Goal: Use online tool/utility: Utilize a website feature to perform a specific function

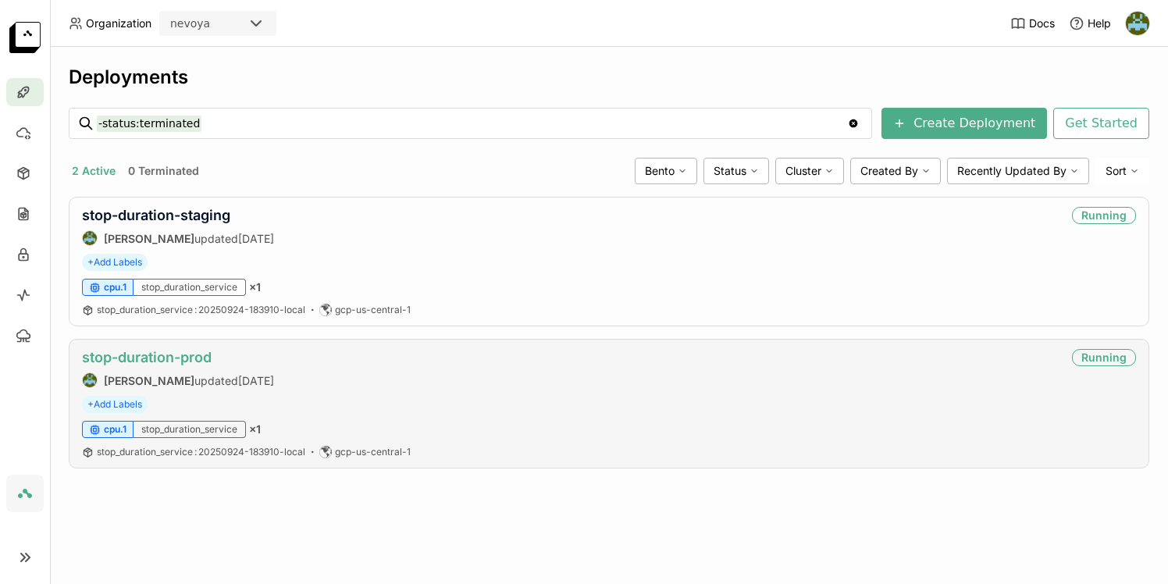
click at [170, 357] on link "stop-duration-prod" at bounding box center [147, 357] width 130 height 16
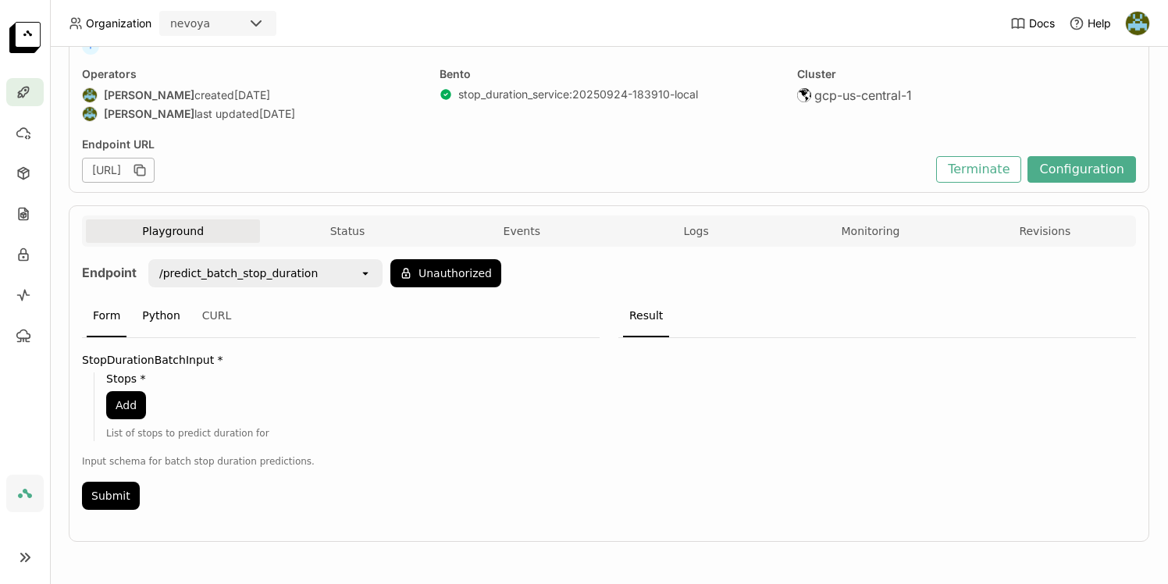
click at [162, 314] on div "Python" at bounding box center [161, 316] width 51 height 42
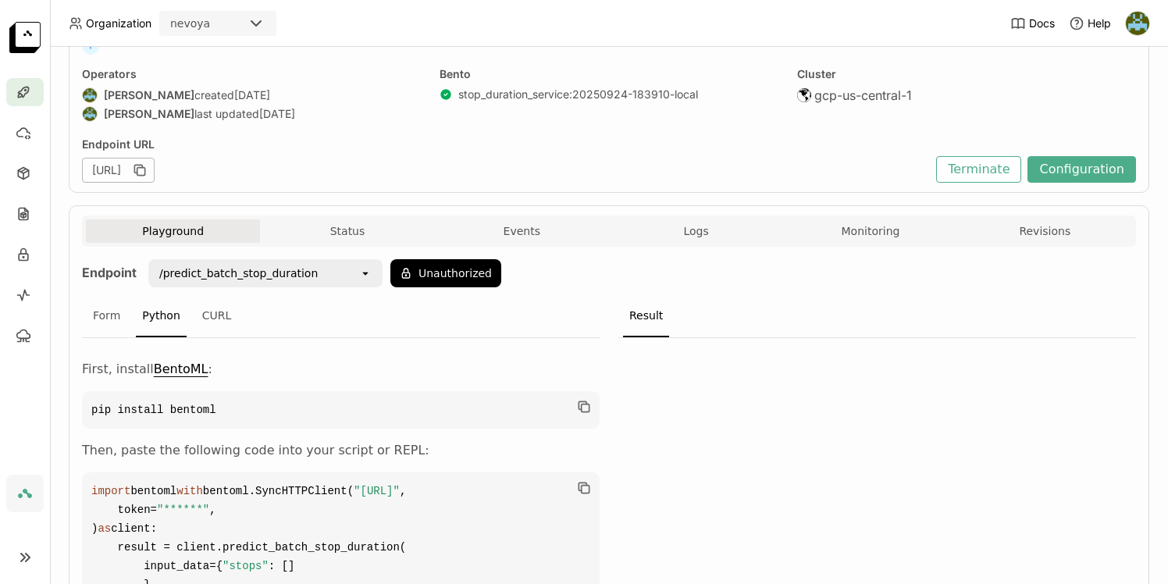
scroll to position [310, 0]
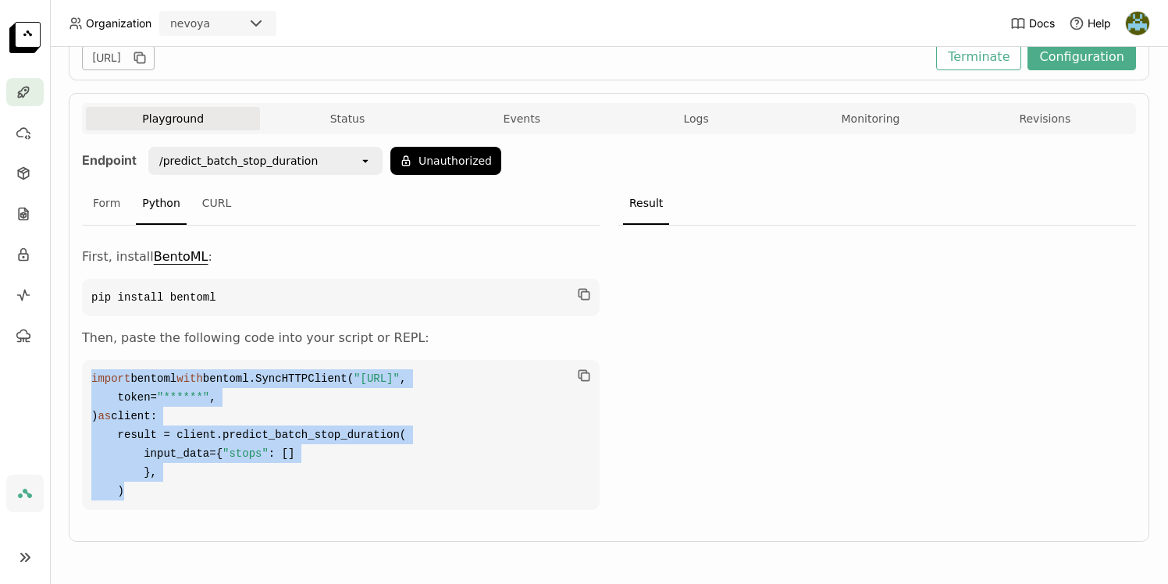
drag, startPoint x: 91, startPoint y: 299, endPoint x: 328, endPoint y: 486, distance: 302.3
click at [328, 486] on code "import bentoml with bentoml.SyncHTTPClient( "[URL]" , token= "******" , ) as cl…" at bounding box center [341, 435] width 518 height 150
copy code "import bentoml with bentoml.SyncHTTPClient( "[URL]" , token= "******" , ) as cl…"
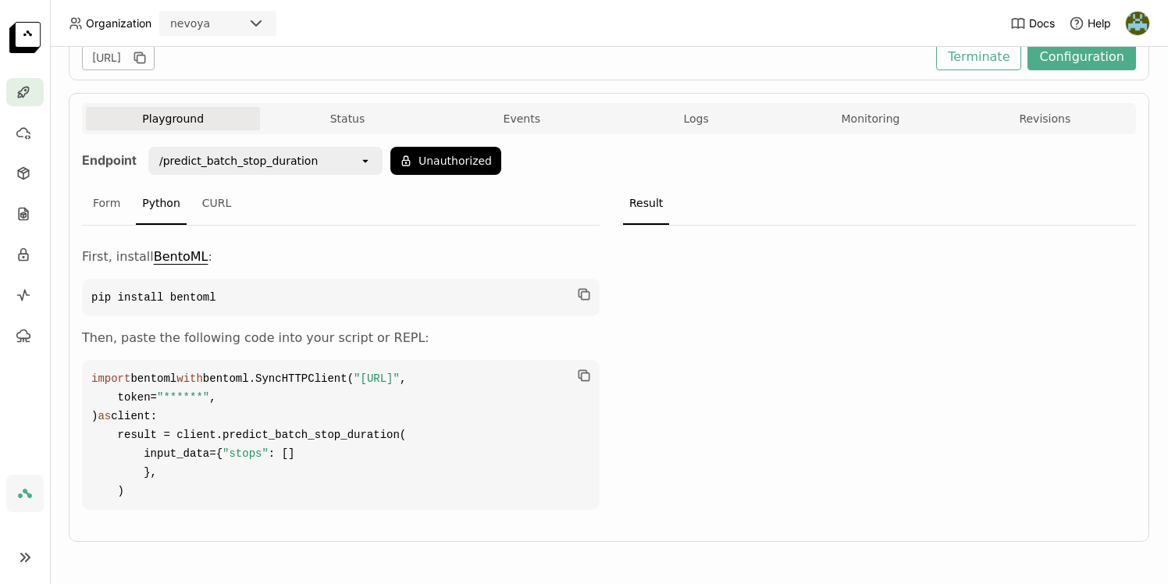
click at [867, 369] on div at bounding box center [877, 372] width 518 height 293
click at [367, 155] on icon "open" at bounding box center [365, 161] width 12 height 12
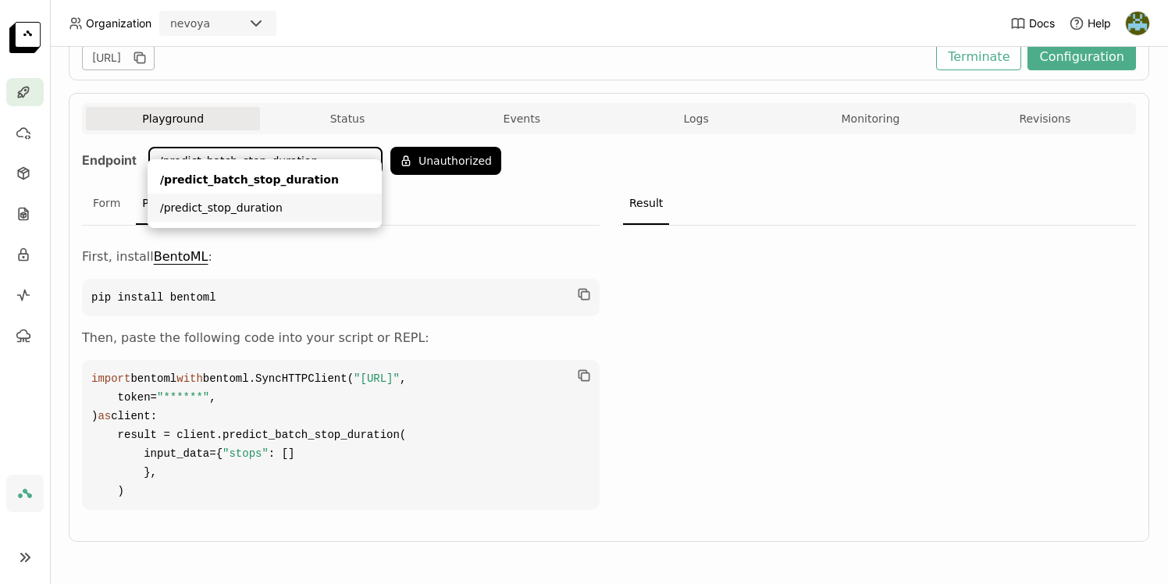
click at [256, 211] on div "/predict_stop_duration" at bounding box center [264, 208] width 209 height 16
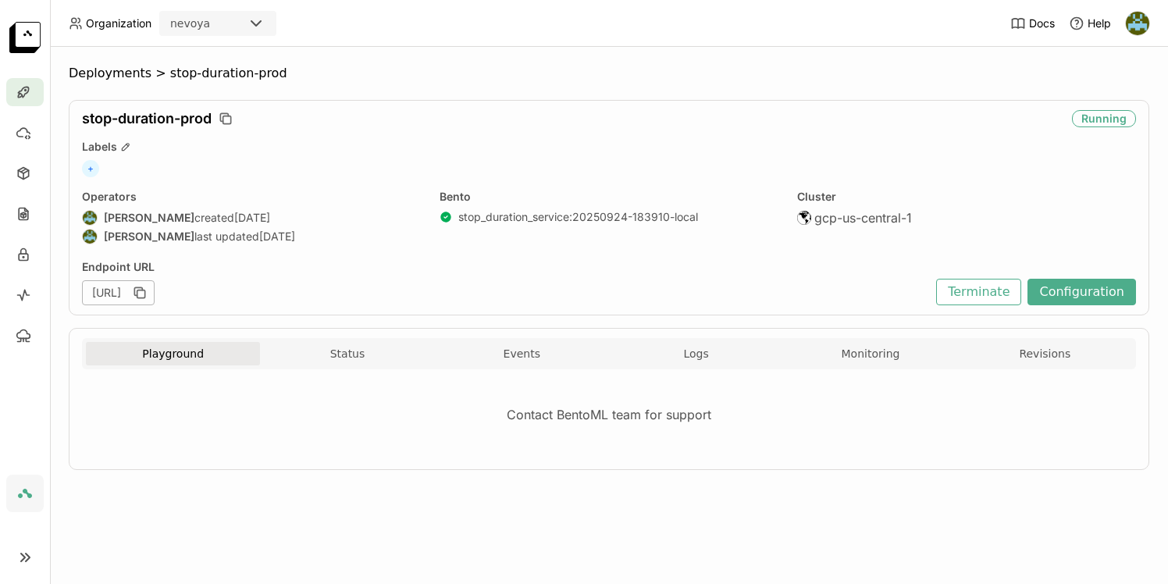
click at [180, 350] on button "Playground" at bounding box center [173, 353] width 174 height 23
click at [640, 422] on div "Contact BentoML team for support" at bounding box center [609, 415] width 1054 height 66
click at [325, 414] on div "Contact BentoML team for support" at bounding box center [609, 415] width 1054 height 66
click at [162, 355] on button "Playground" at bounding box center [173, 353] width 174 height 23
click at [29, 96] on icon at bounding box center [24, 92] width 16 height 16
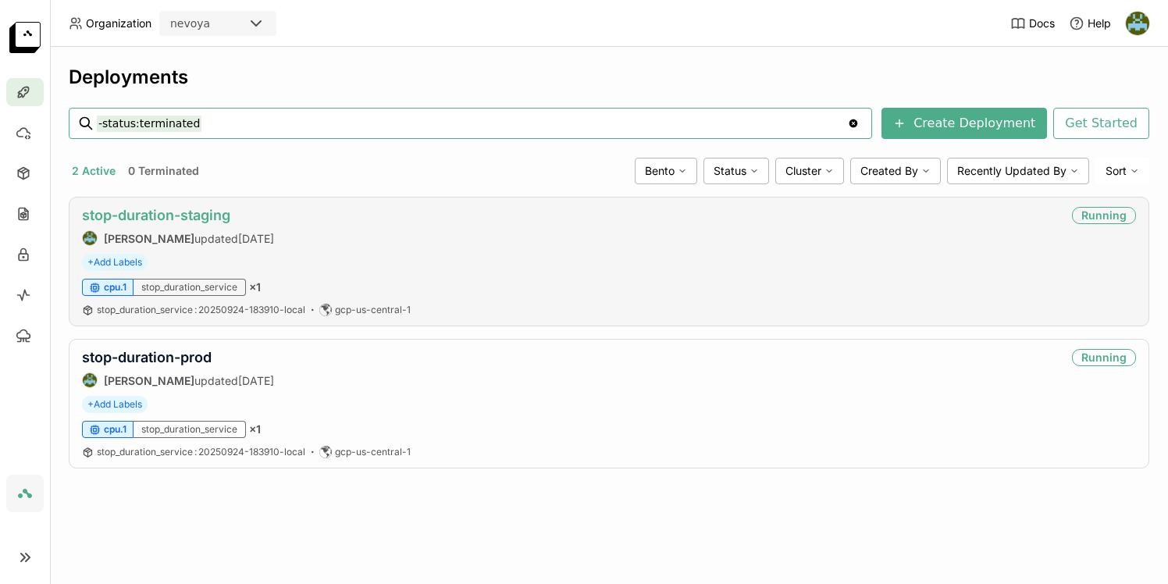
click at [160, 214] on link "stop-duration-staging" at bounding box center [156, 215] width 148 height 16
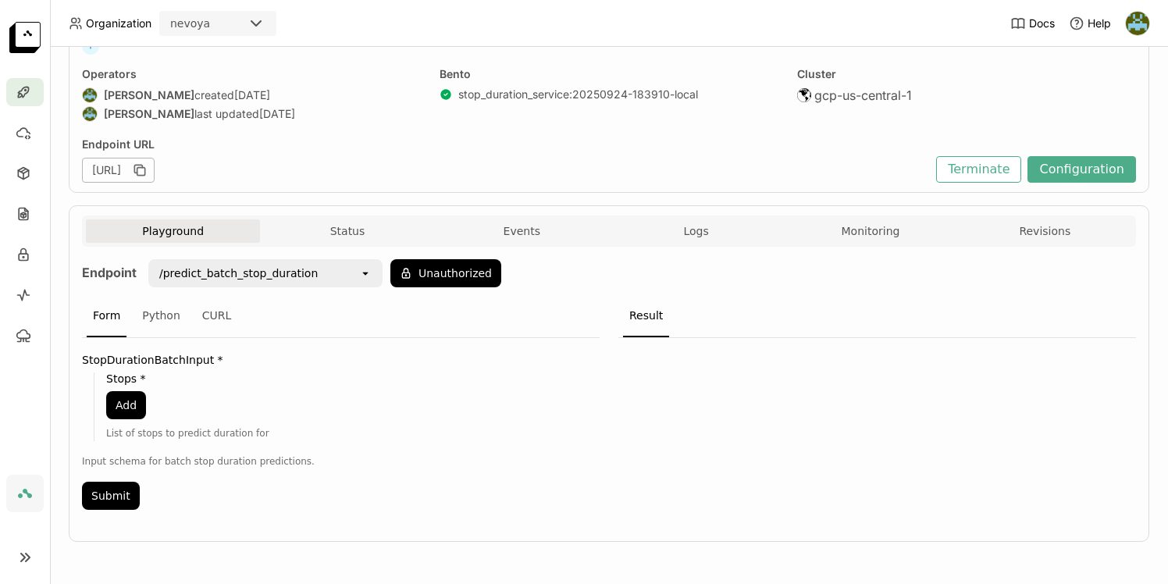
click at [368, 276] on icon "open" at bounding box center [365, 273] width 12 height 12
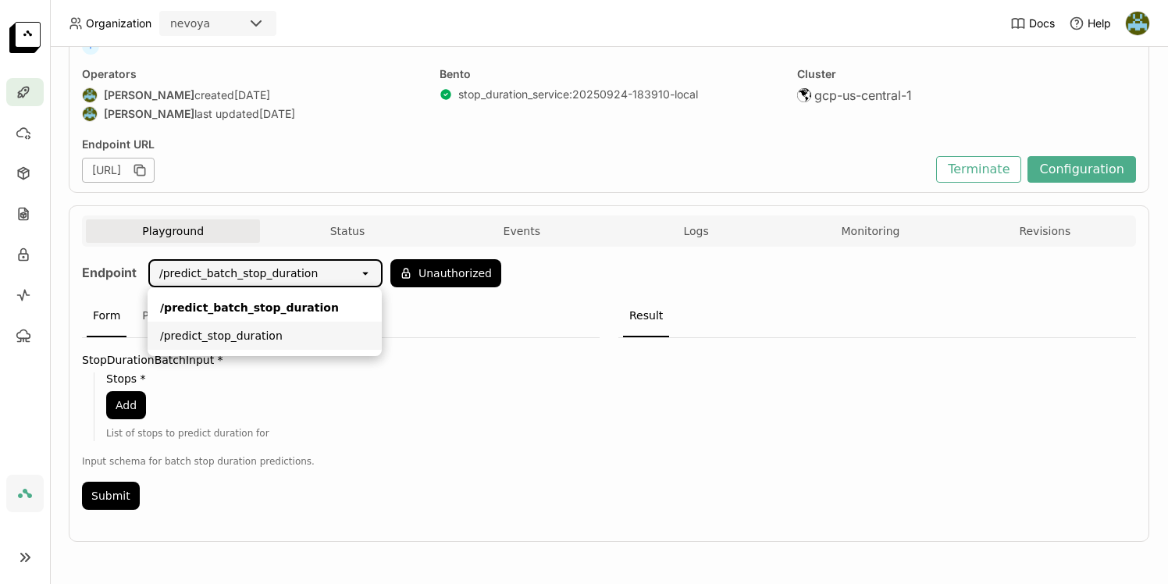
click at [292, 333] on div "/predict_stop_duration" at bounding box center [264, 336] width 209 height 16
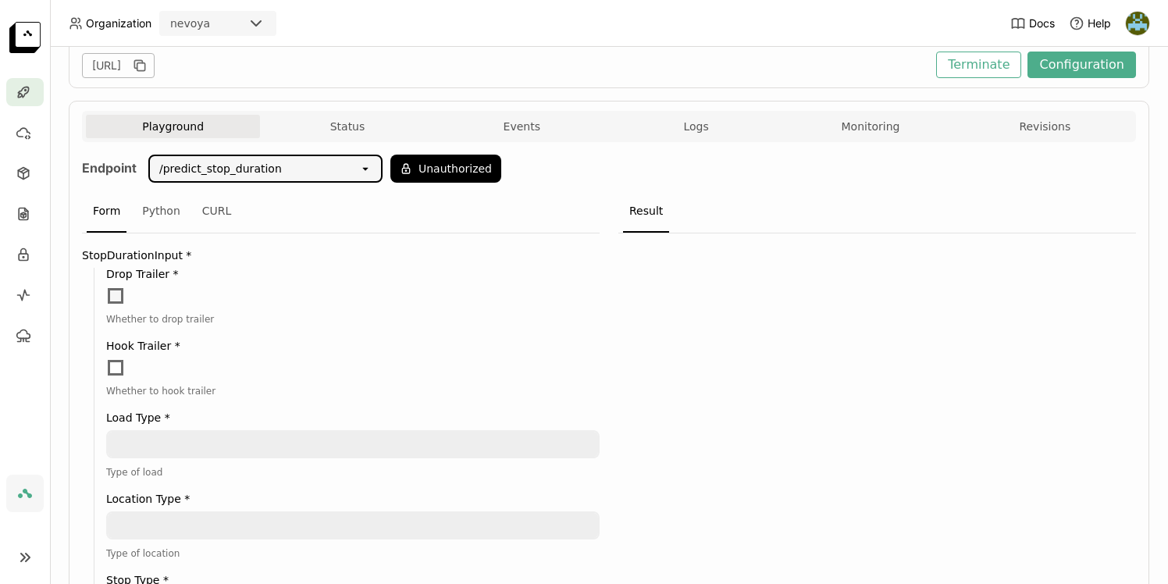
scroll to position [229, 0]
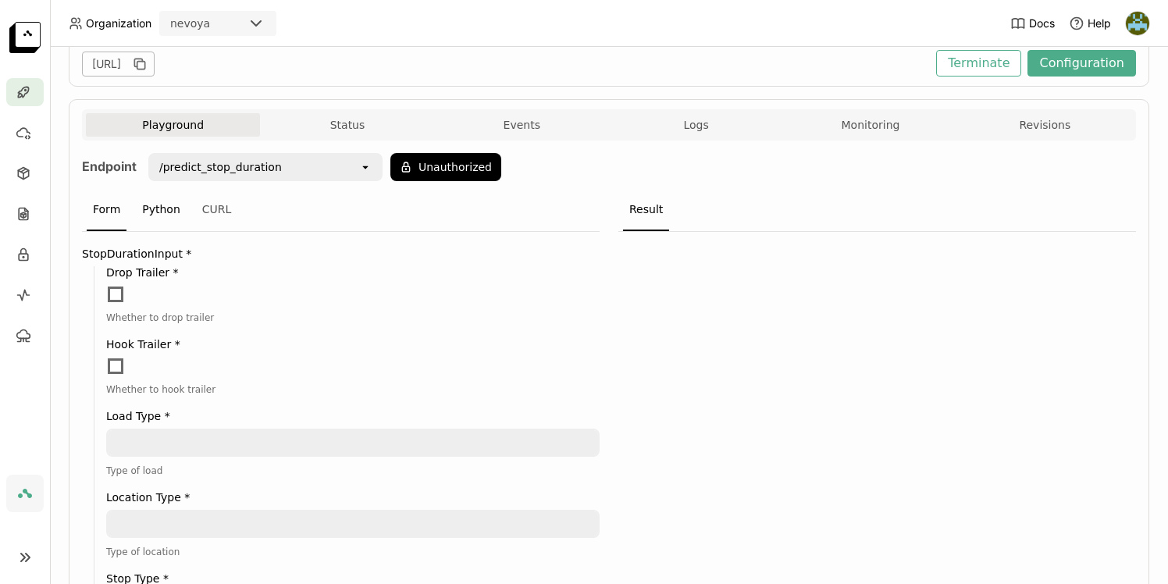
click at [160, 206] on div "Python" at bounding box center [161, 210] width 51 height 42
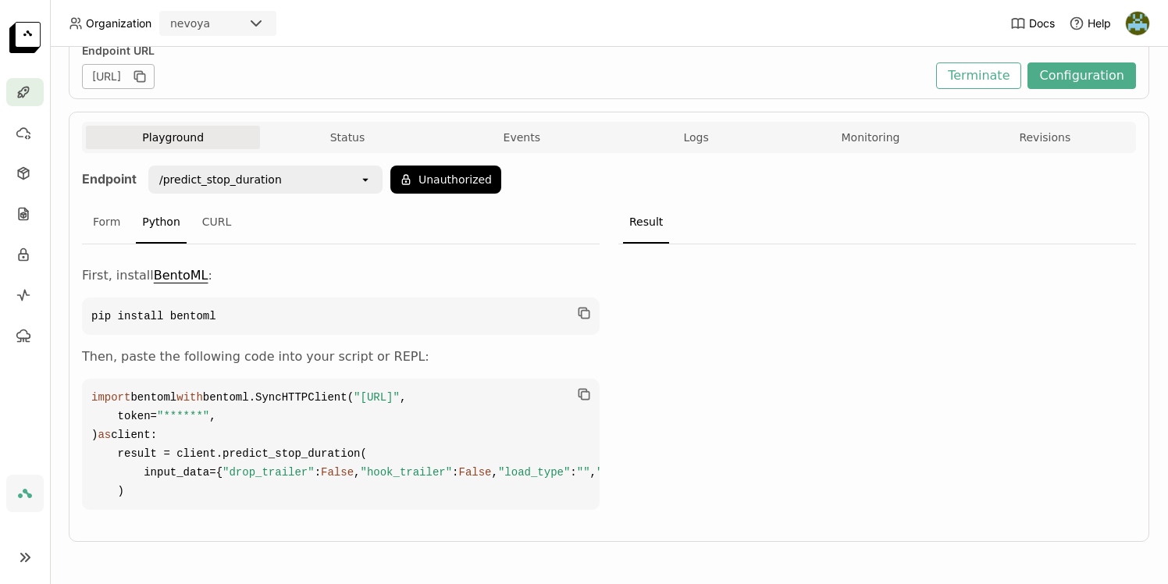
scroll to position [385, 0]
drag, startPoint x: 156, startPoint y: 493, endPoint x: 83, endPoint y: 225, distance: 277.6
click at [83, 379] on code "import bentoml with bentoml.SyncHTTPClient( "[URL]" , token= "******" , ) as cl…" at bounding box center [341, 444] width 518 height 131
copy code "import bentoml with bentoml.SyncHTTPClient( "[URL]" , token= "******" , ) as cl…"
click at [404, 425] on code "import bentoml with bentoml.SyncHTTPClient( "[URL]" , token= "******" , ) as cl…" at bounding box center [341, 444] width 518 height 131
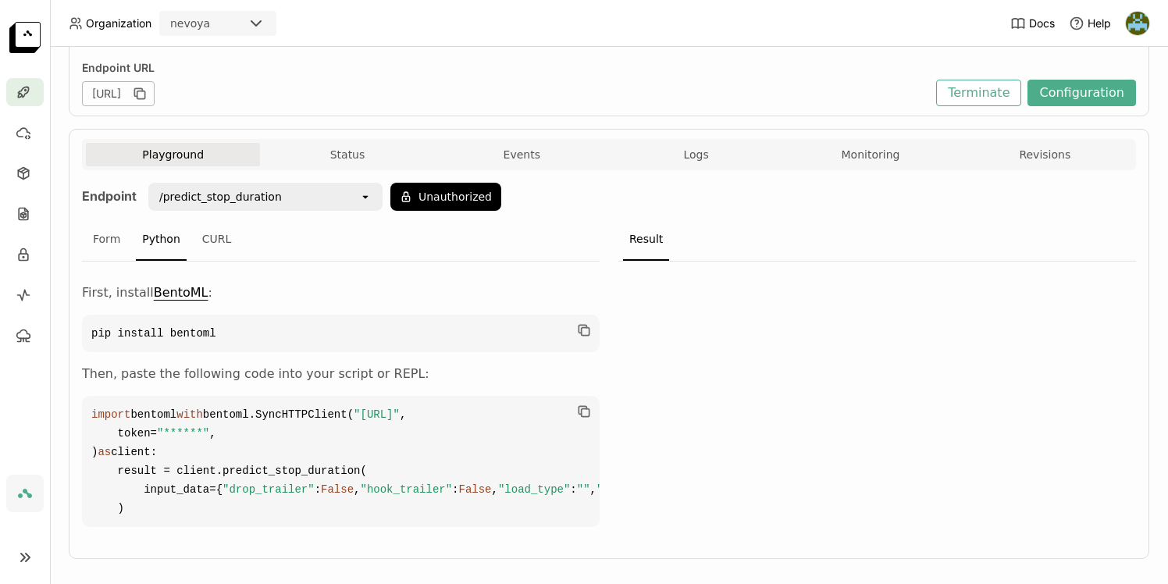
scroll to position [143, 0]
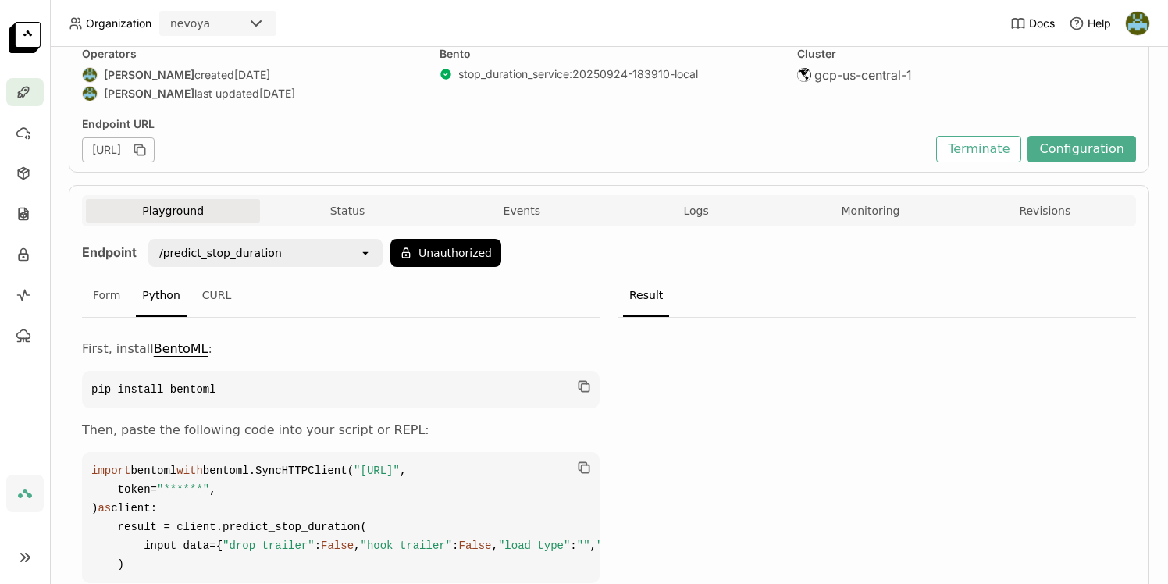
click at [320, 261] on div "/predict_stop_duration" at bounding box center [254, 252] width 209 height 25
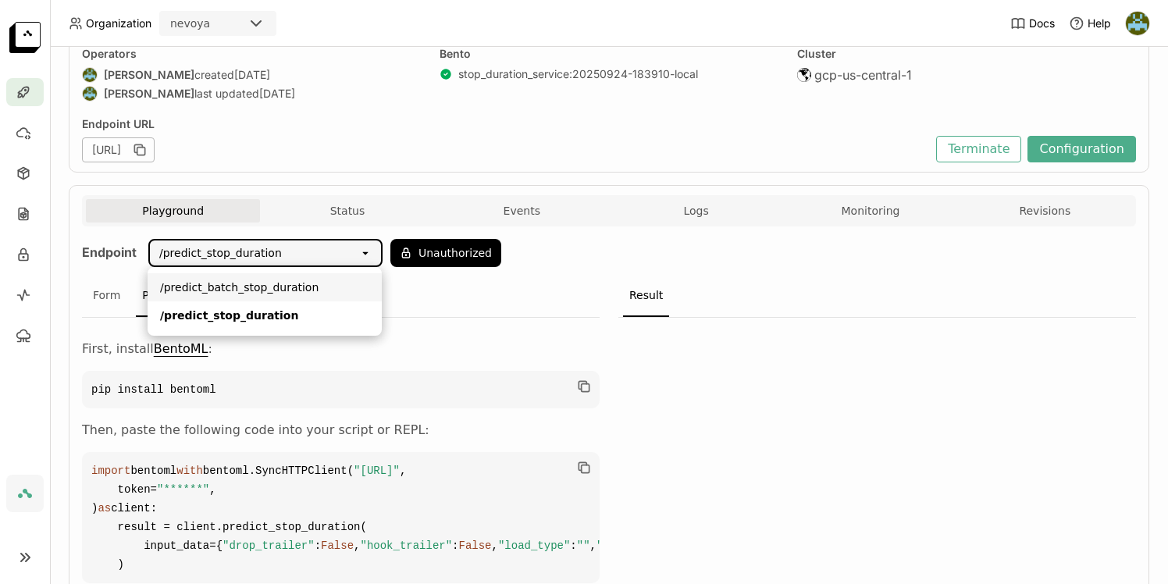
click at [286, 292] on div "/predict_batch_stop_duration" at bounding box center [264, 287] width 209 height 16
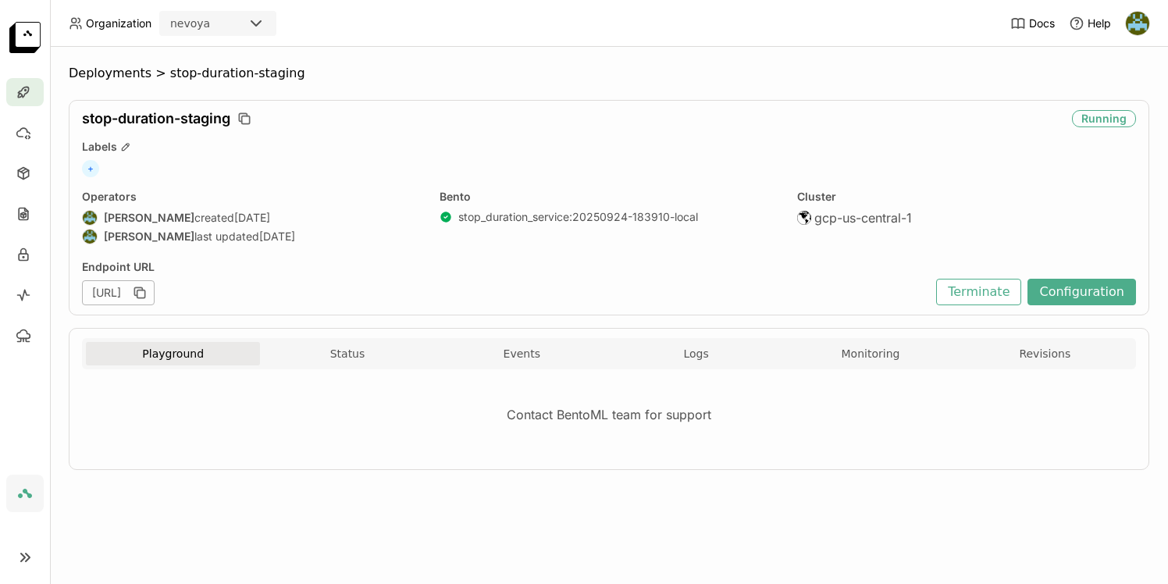
click at [194, 357] on button "Playground" at bounding box center [173, 353] width 174 height 23
click at [320, 358] on button "Status" at bounding box center [347, 353] width 174 height 23
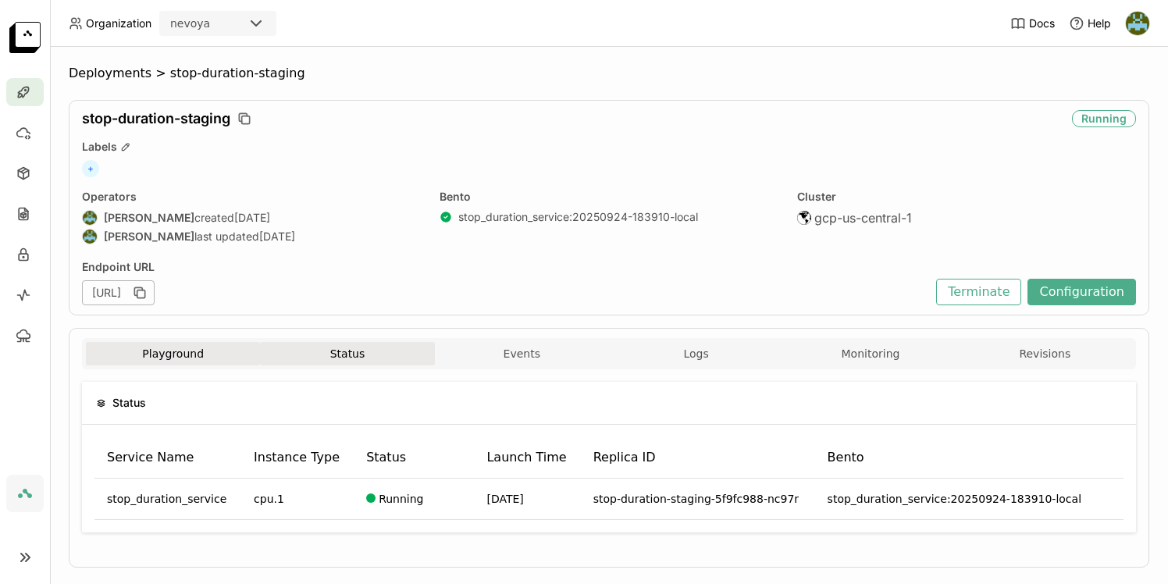
click at [178, 347] on button "Playground" at bounding box center [173, 353] width 174 height 23
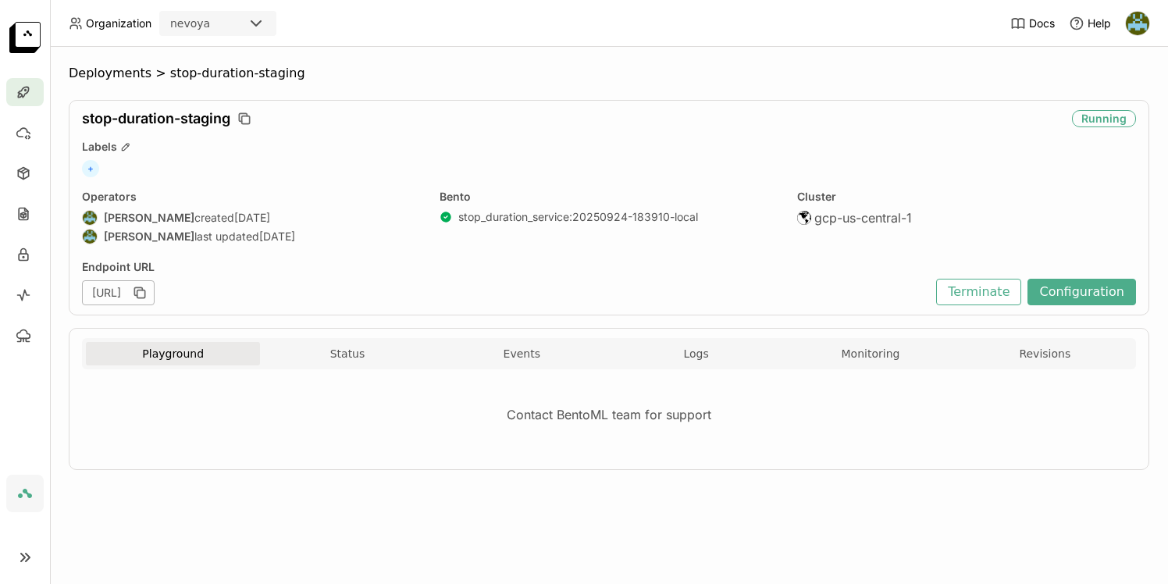
click at [226, 67] on span "stop-duration-staging" at bounding box center [237, 74] width 135 height 16
click at [560, 414] on div "Contact BentoML team for support" at bounding box center [609, 415] width 1054 height 66
click at [584, 209] on div "Bento stop_duration_service : 20250924-183910-local" at bounding box center [608, 219] width 339 height 58
click at [21, 91] on icon at bounding box center [24, 92] width 16 height 16
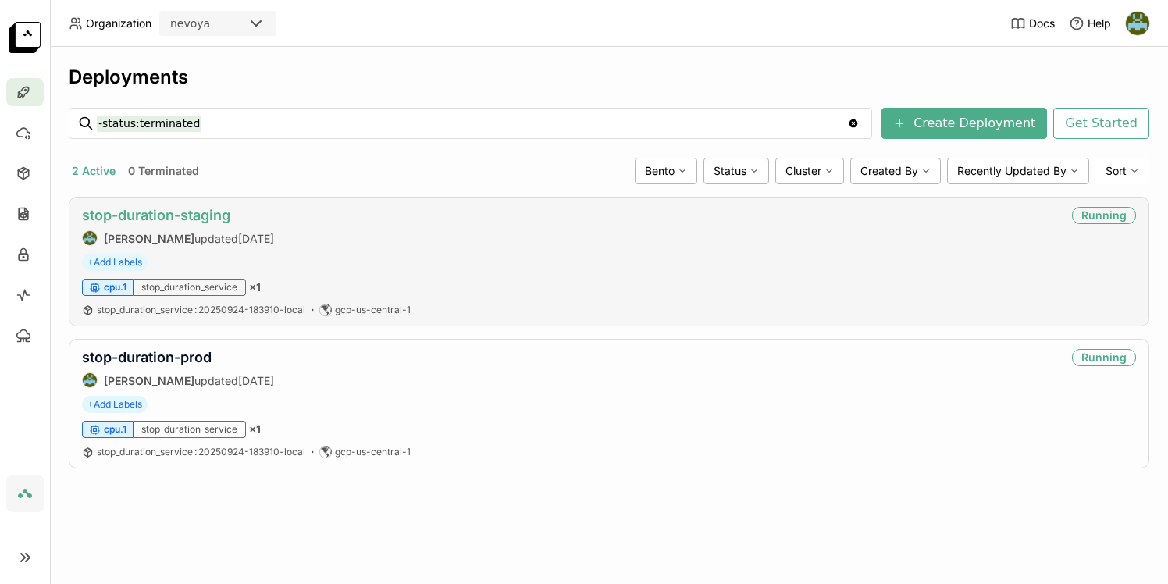
click at [173, 217] on link "stop-duration-staging" at bounding box center [156, 215] width 148 height 16
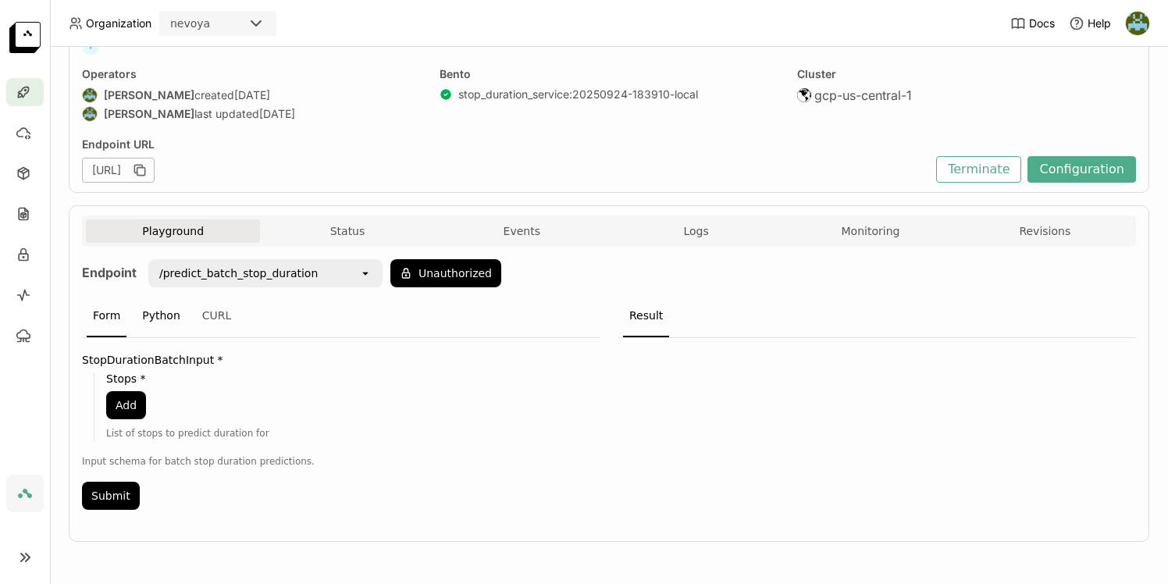
click at [152, 313] on div "Python" at bounding box center [161, 316] width 51 height 42
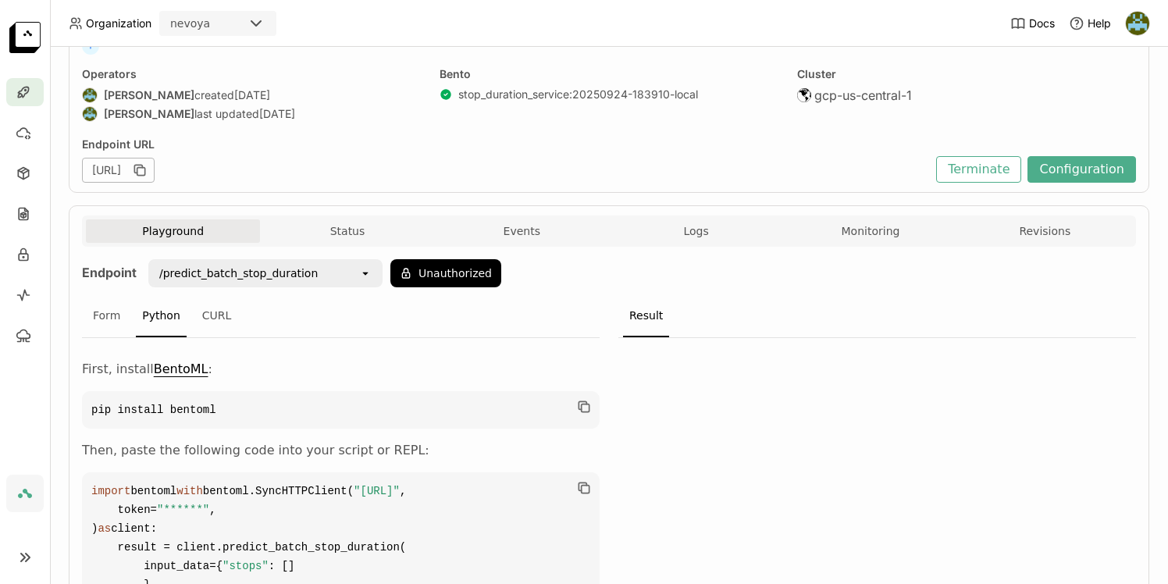
scroll to position [310, 0]
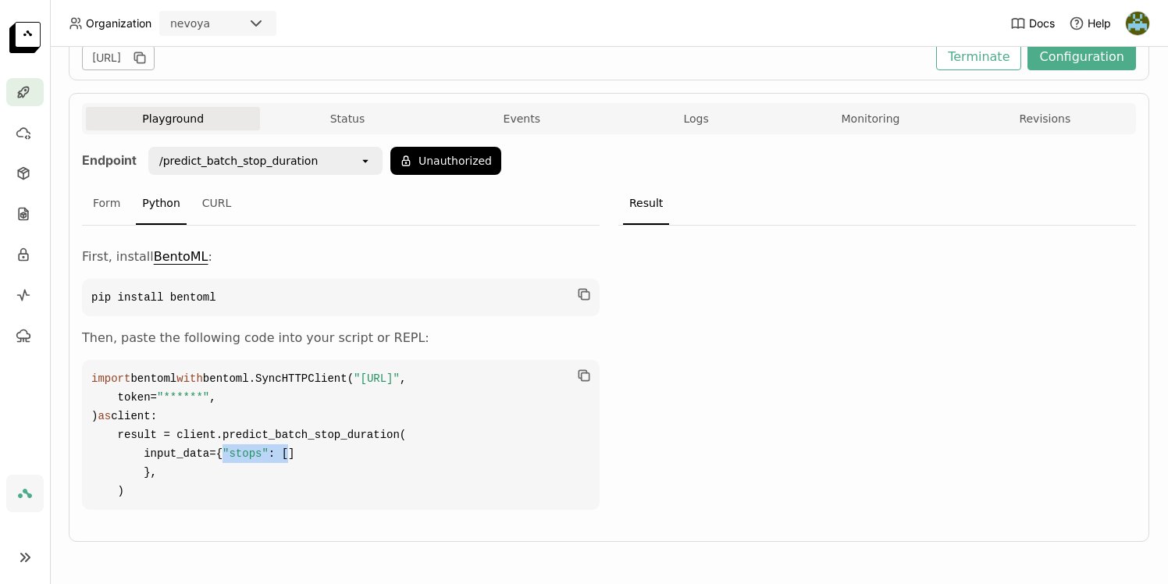
drag, startPoint x: 170, startPoint y: 451, endPoint x: 284, endPoint y: 452, distance: 114.0
click at [261, 451] on code "import bentoml with bentoml.SyncHTTPClient( "[URL]" , token= "******" , ) as cl…" at bounding box center [341, 435] width 518 height 150
click at [364, 160] on icon at bounding box center [364, 161] width 5 height 3
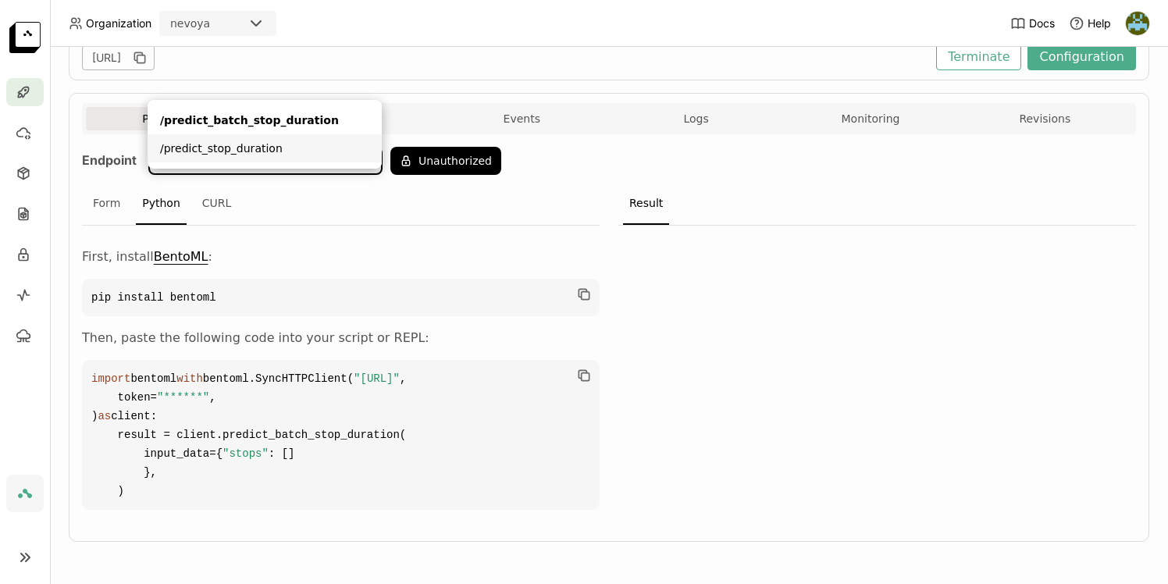
click at [272, 247] on div "First, install BentoML : pip install bentoml Then, paste the following code int…" at bounding box center [341, 378] width 518 height 262
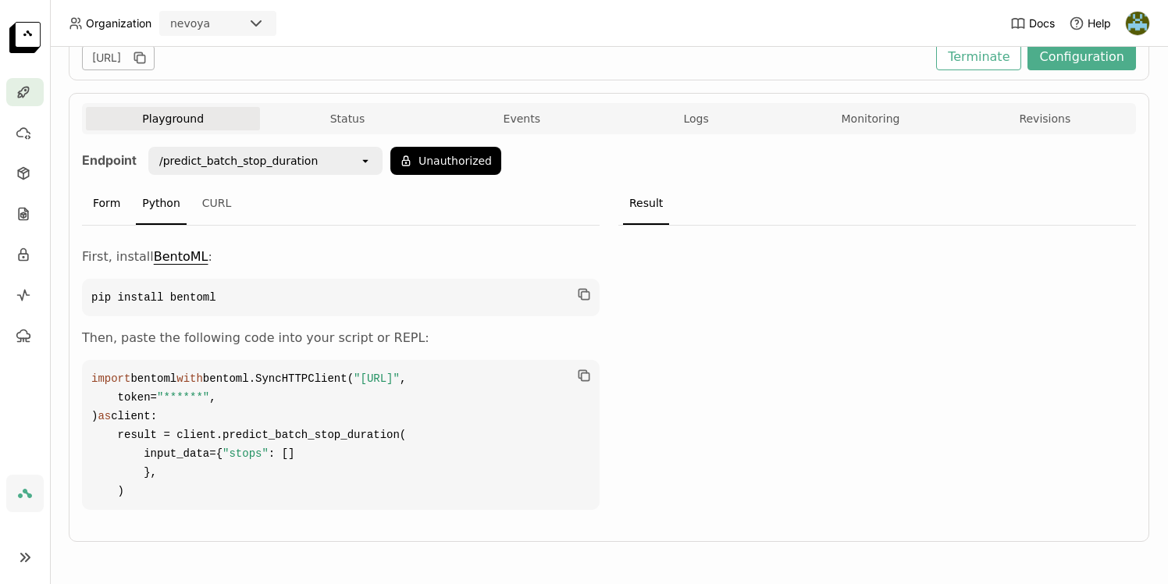
click at [99, 183] on div "Form" at bounding box center [107, 204] width 40 height 42
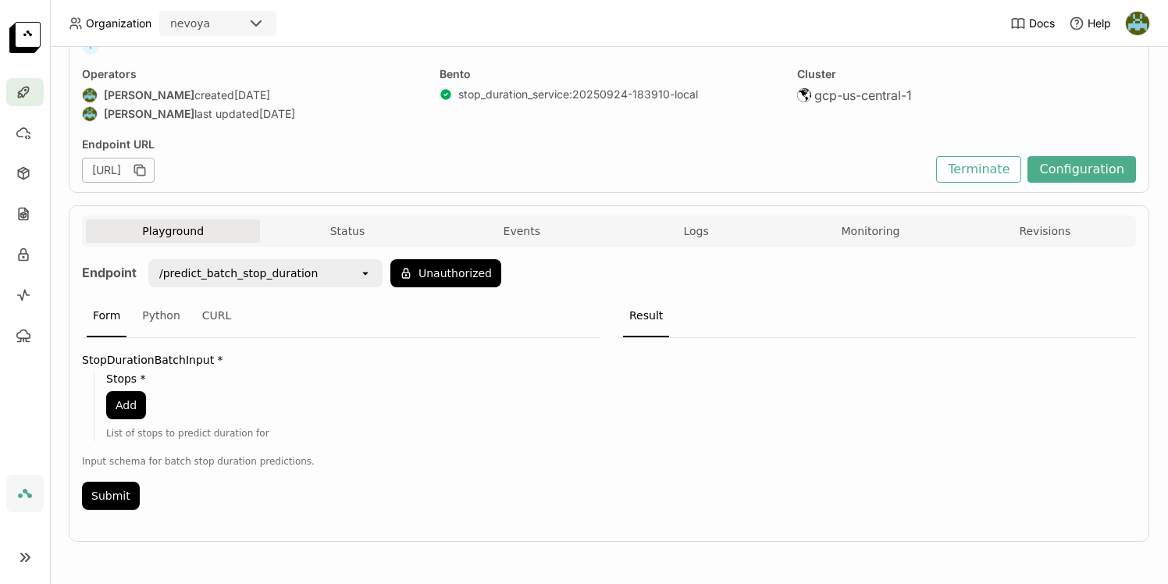
click at [359, 271] on icon "open" at bounding box center [365, 273] width 12 height 12
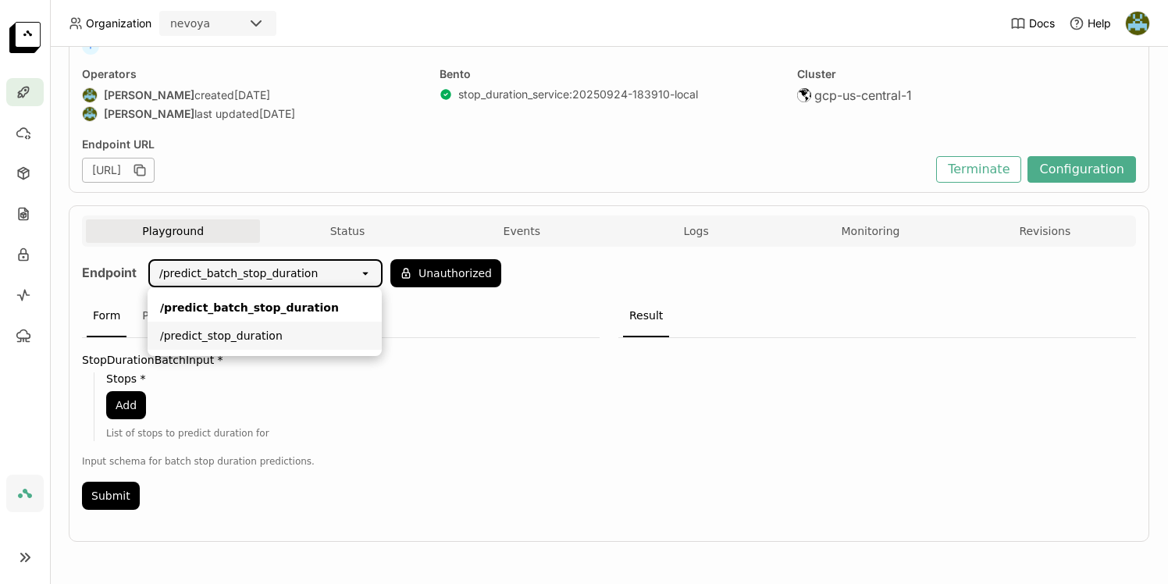
click at [262, 334] on div "/predict_stop_duration" at bounding box center [264, 336] width 209 height 16
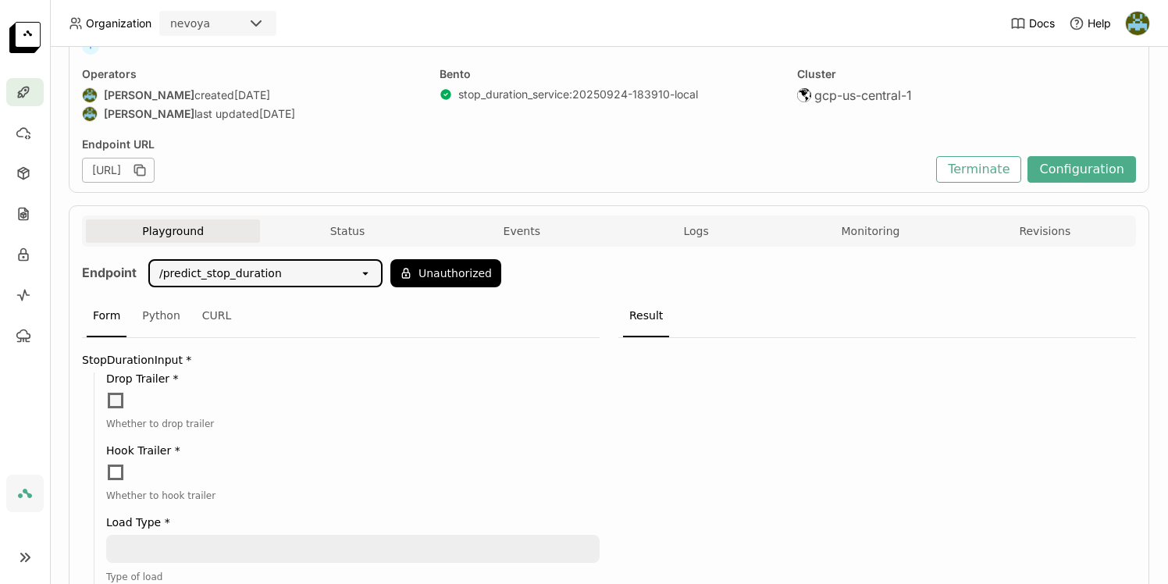
click at [117, 394] on span at bounding box center [116, 401] width 16 height 16
click at [106, 391] on input "checkbox" at bounding box center [106, 391] width 0 height 0
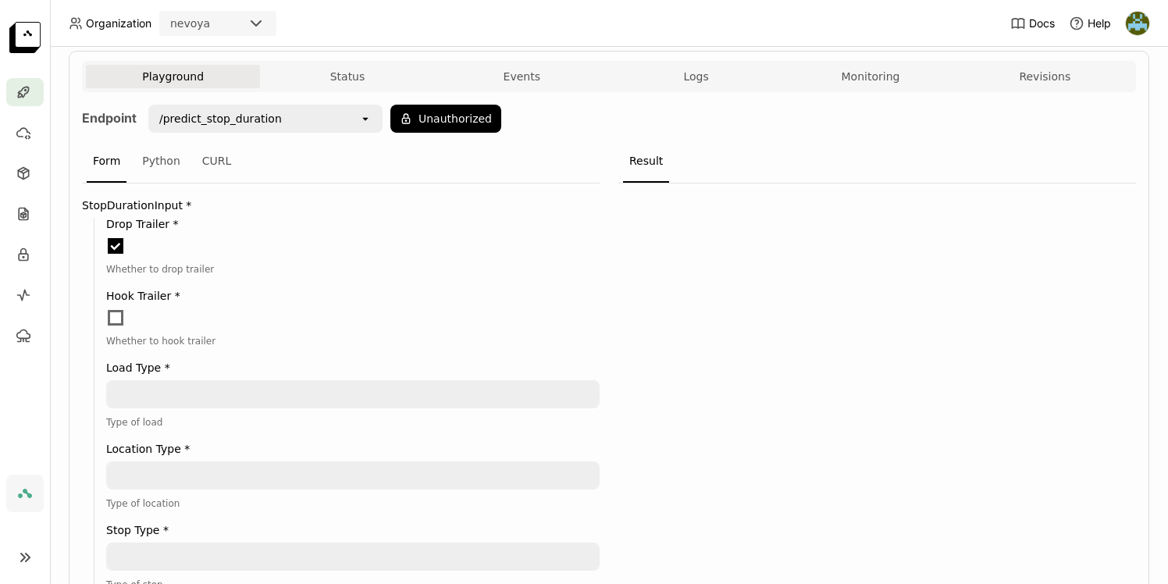
scroll to position [324, 0]
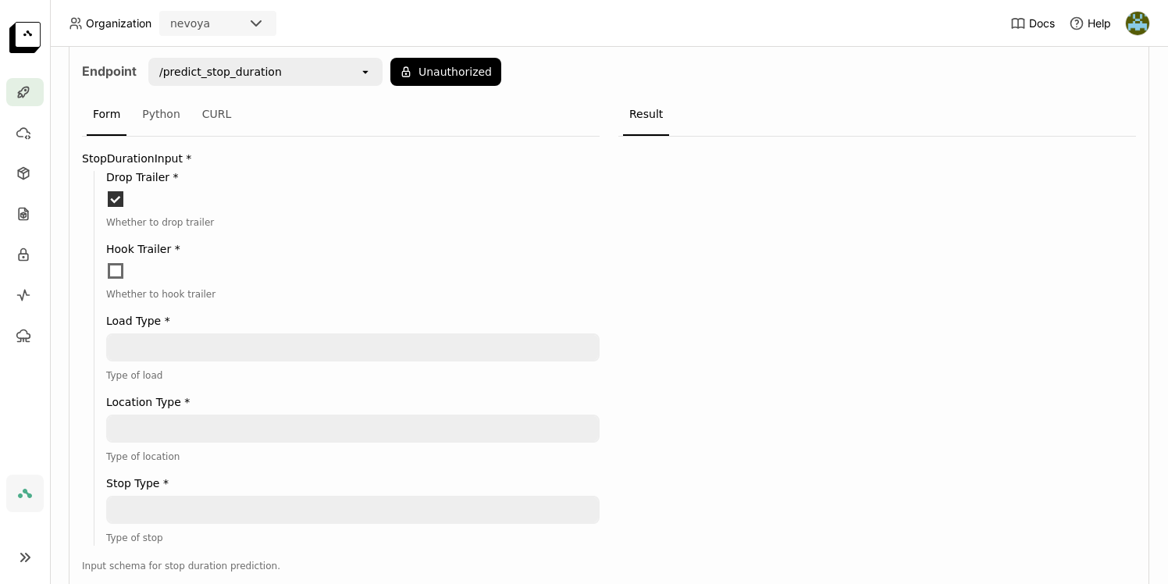
click at [114, 201] on span at bounding box center [116, 199] width 16 height 16
click at [106, 190] on input "checkbox" at bounding box center [106, 190] width 0 height 0
click at [114, 267] on span at bounding box center [116, 271] width 16 height 16
click at [106, 261] on input "checkbox" at bounding box center [106, 261] width 0 height 0
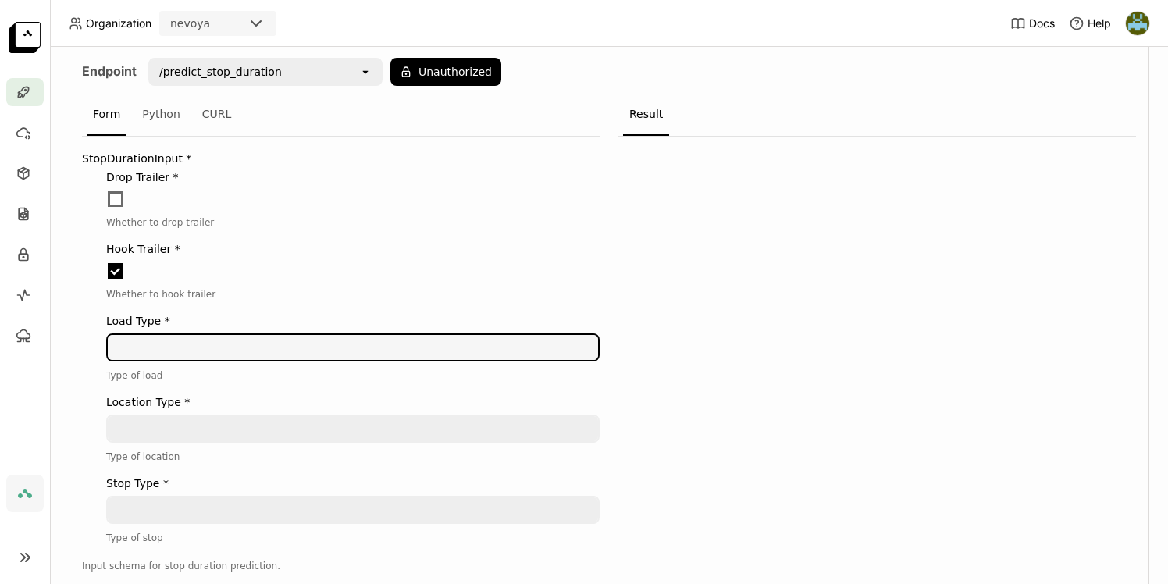
click at [197, 342] on textarea at bounding box center [353, 347] width 490 height 25
type textarea "truckload"
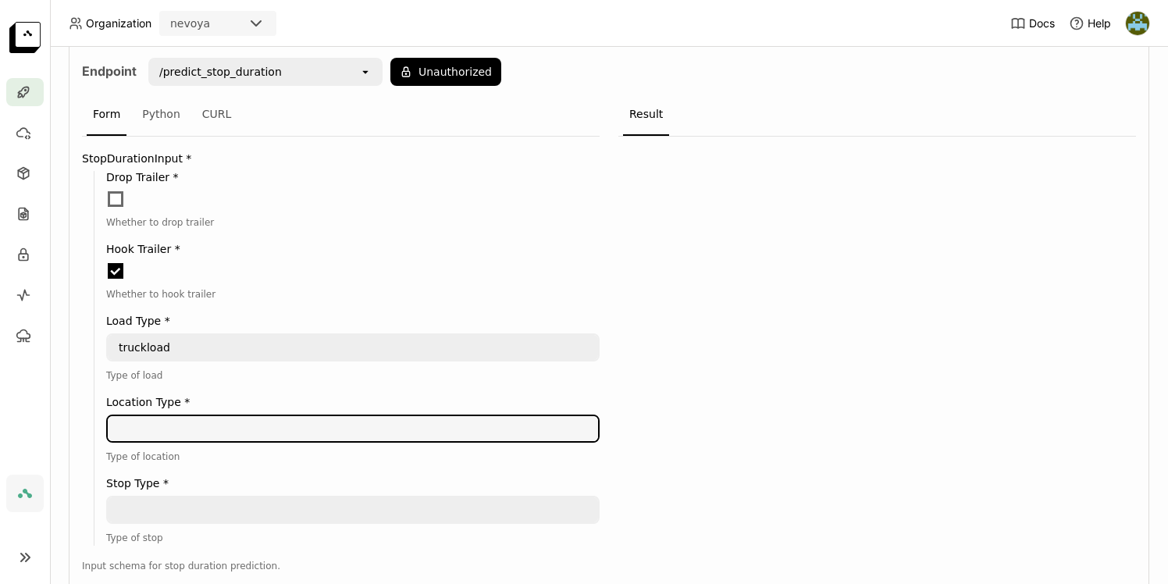
scroll to position [429, 0]
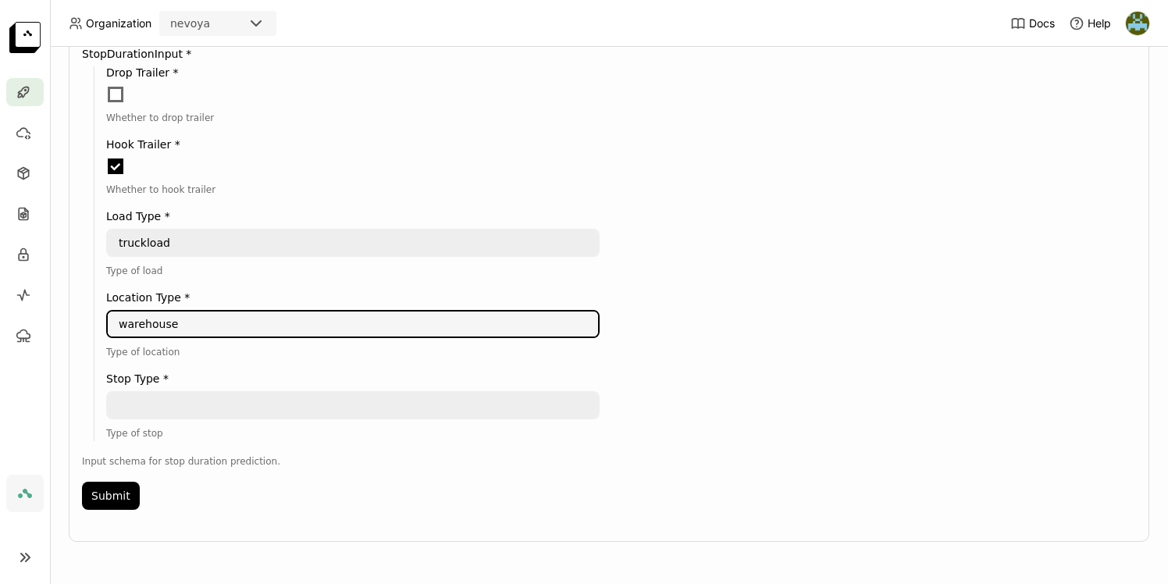
type textarea "warehouse"
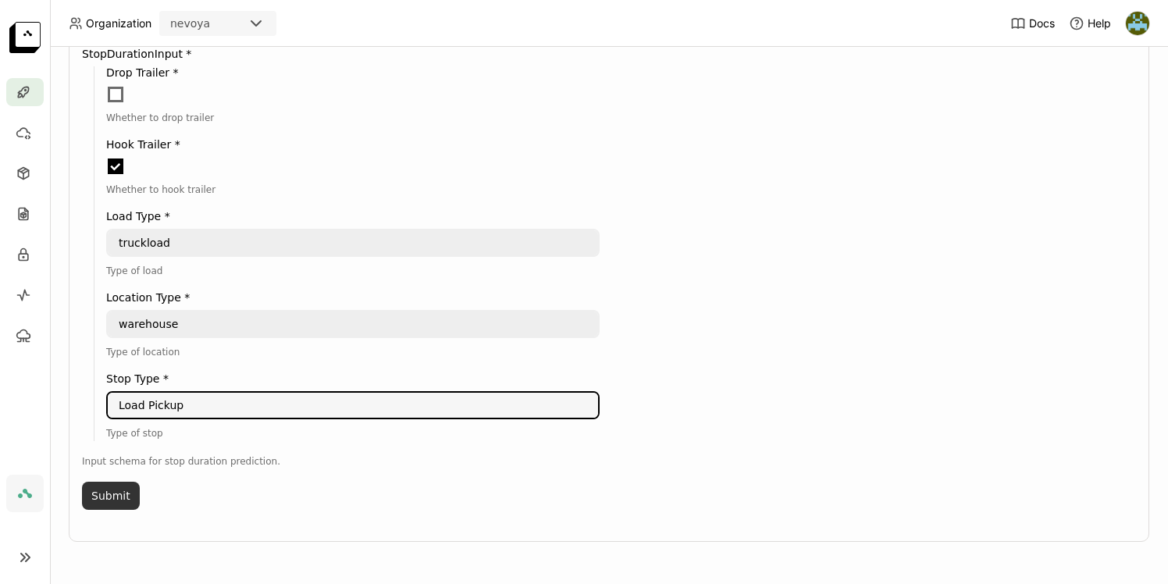
type textarea "Load Pickup"
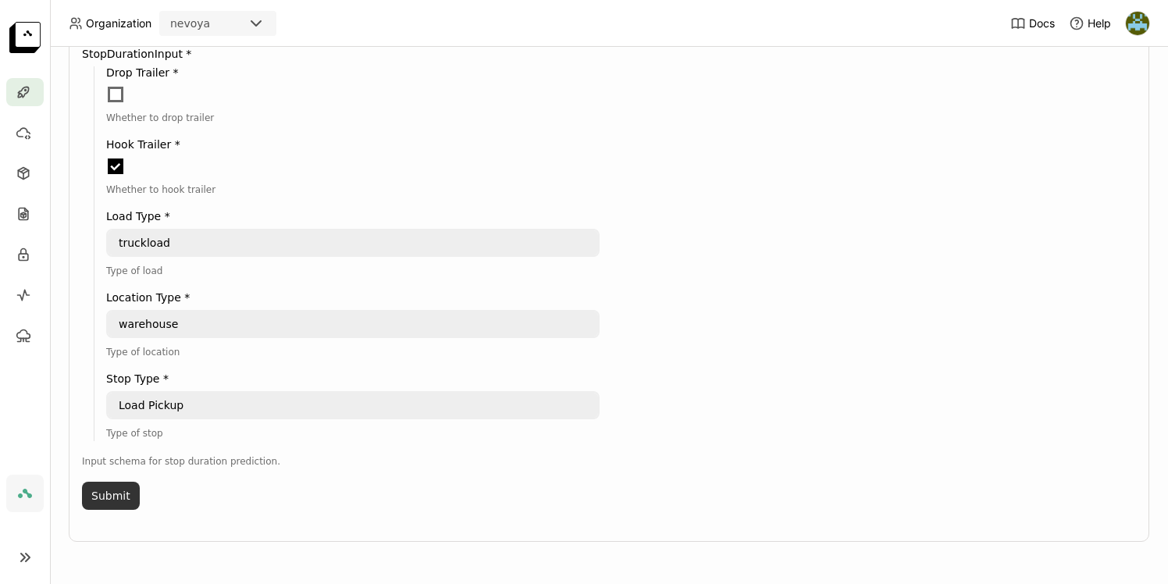
click at [107, 493] on button "Submit" at bounding box center [111, 496] width 58 height 28
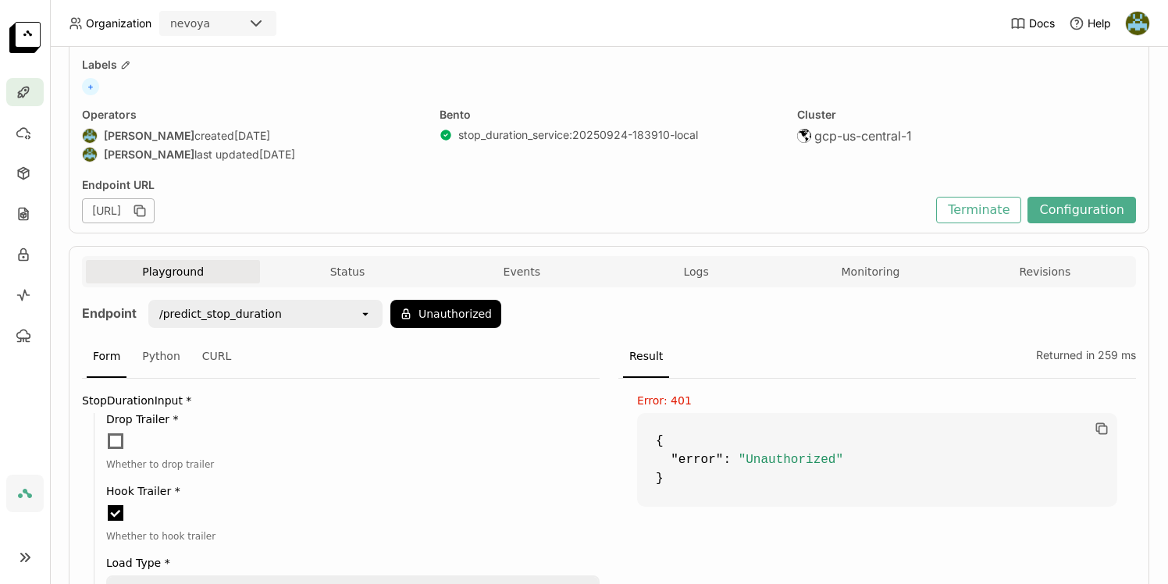
scroll to position [69, 0]
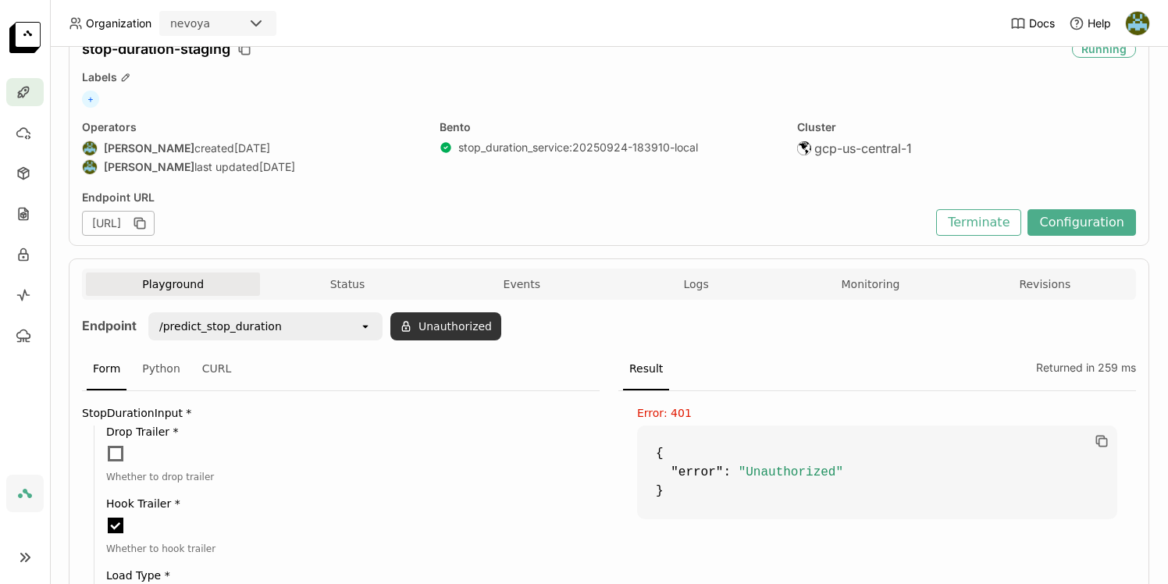
click at [448, 329] on button "Unauthorized" at bounding box center [445, 326] width 111 height 28
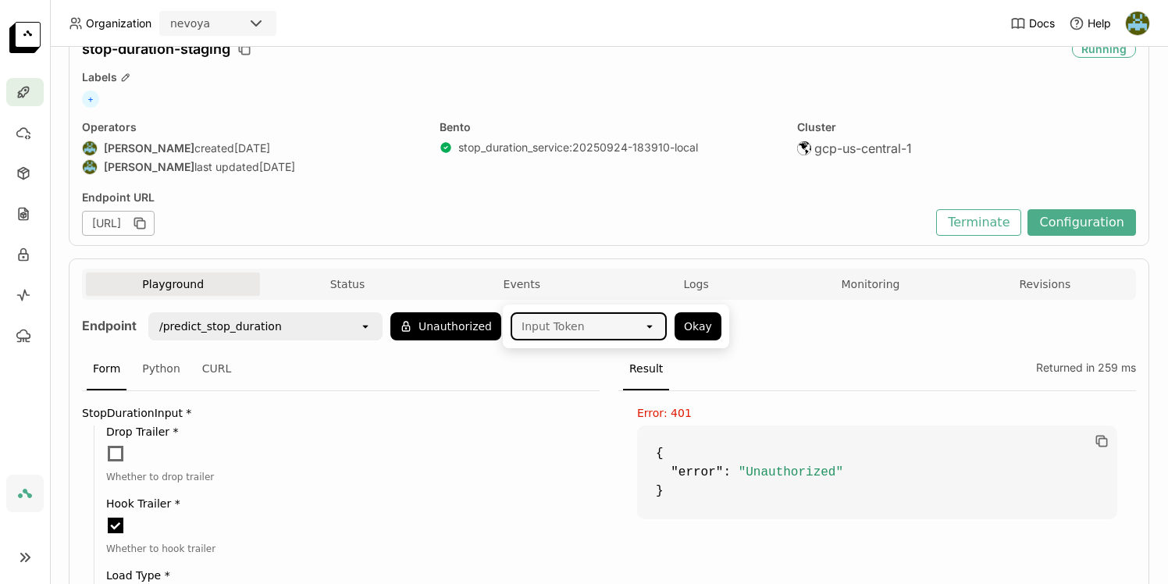
click at [653, 326] on icon "open" at bounding box center [649, 326] width 12 height 12
click at [598, 359] on div "bentoml-[PERSON_NAME]-local" at bounding box center [588, 368] width 131 height 31
click at [687, 328] on button "Okay" at bounding box center [697, 326] width 47 height 28
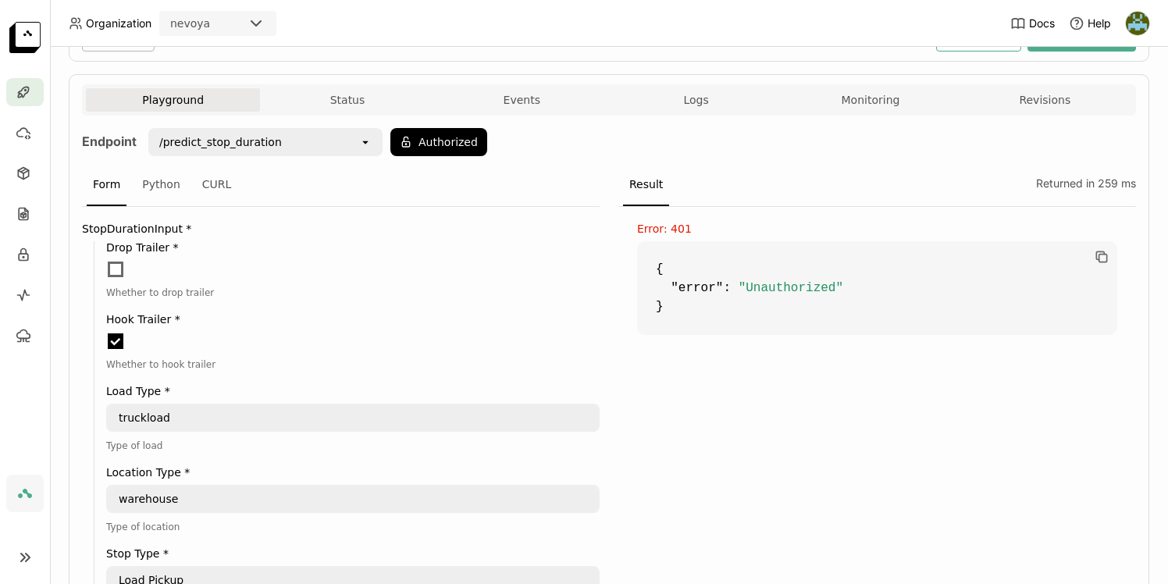
scroll to position [429, 0]
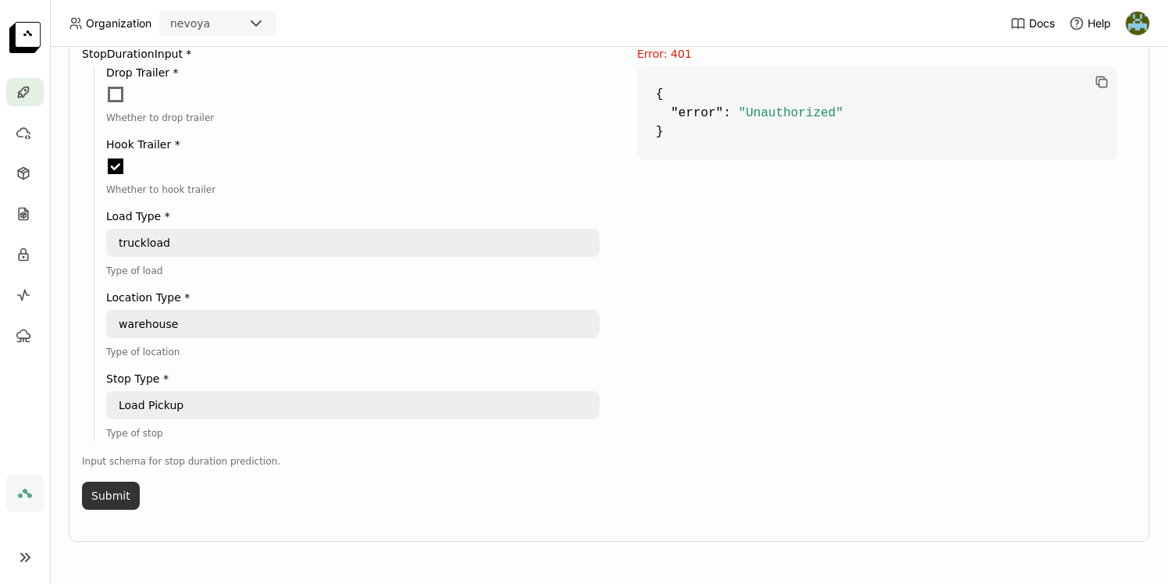
click at [97, 498] on button "Submit" at bounding box center [111, 496] width 58 height 28
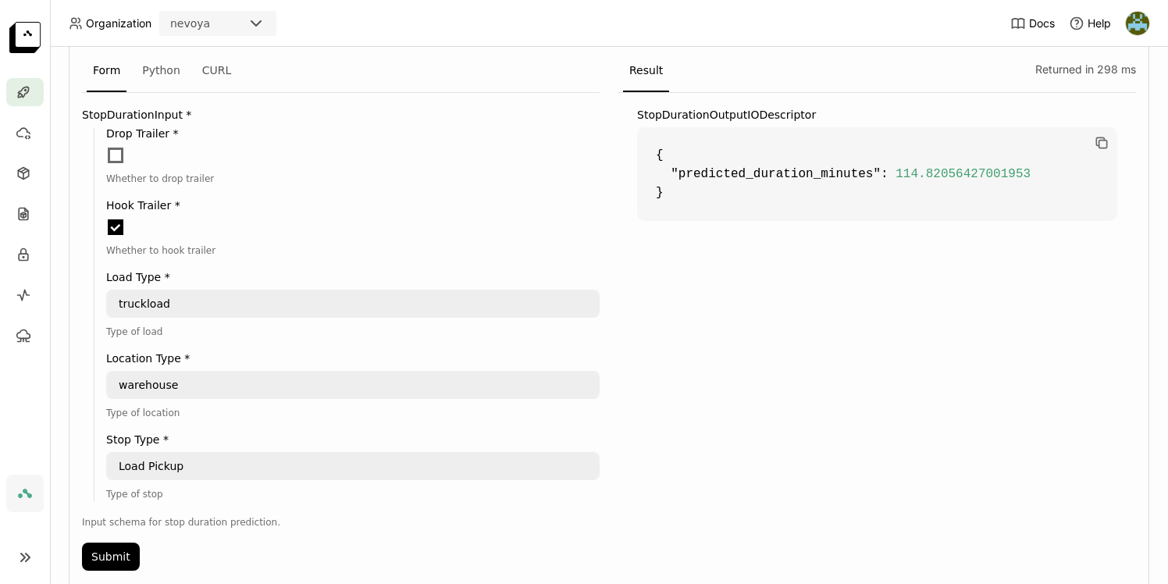
scroll to position [365, 0]
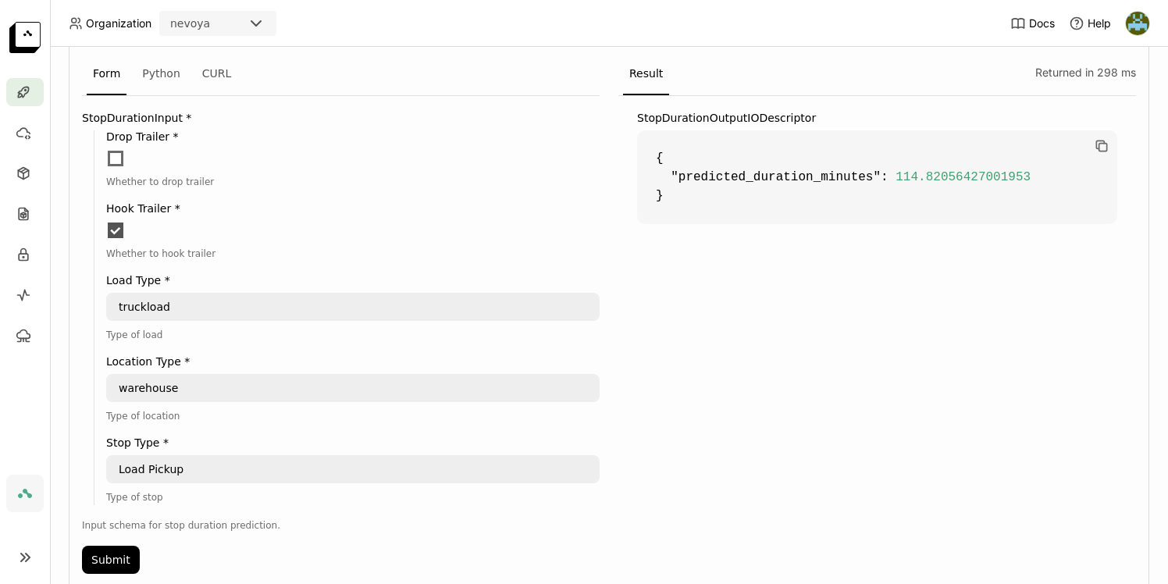
click at [116, 231] on span at bounding box center [116, 230] width 16 height 16
click at [106, 221] on input "checkbox" at bounding box center [106, 221] width 0 height 0
click at [105, 563] on button "Submit" at bounding box center [111, 560] width 58 height 28
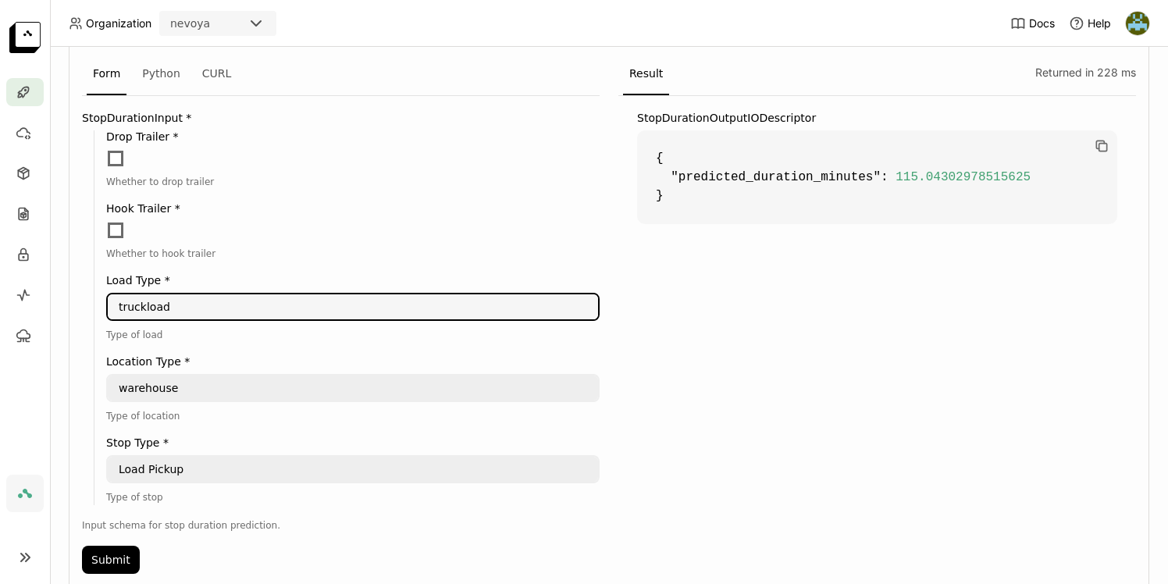
click at [208, 305] on textarea "truckload" at bounding box center [353, 306] width 490 height 25
click at [233, 391] on textarea "warehouse" at bounding box center [353, 387] width 490 height 25
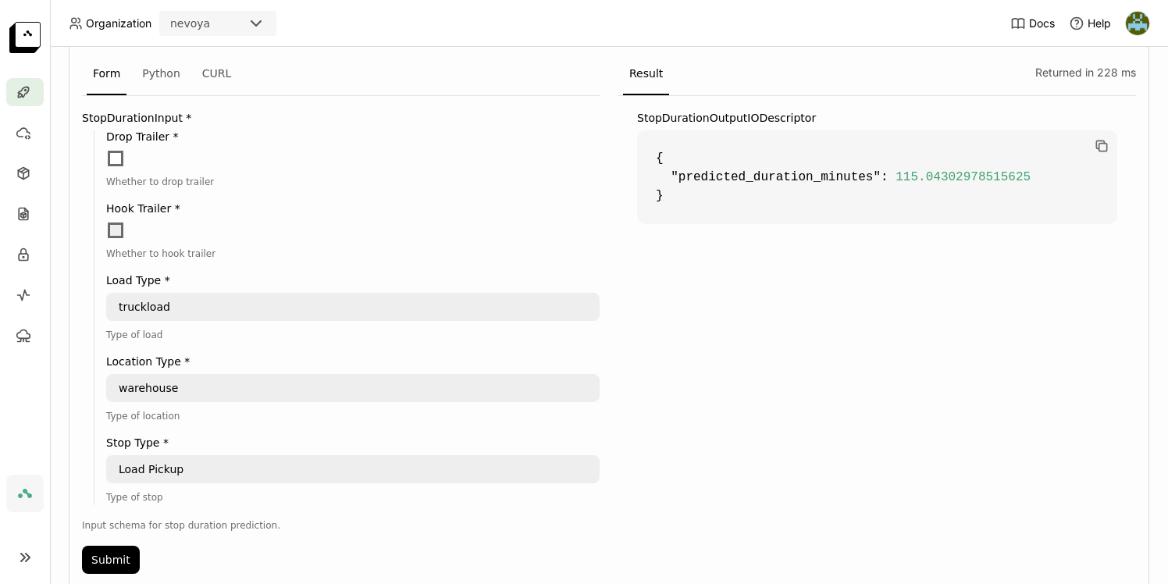
click at [117, 225] on span at bounding box center [116, 230] width 16 height 16
click at [106, 221] on input "checkbox" at bounding box center [106, 221] width 0 height 0
click at [247, 468] on textarea "Load Pickup" at bounding box center [353, 469] width 490 height 25
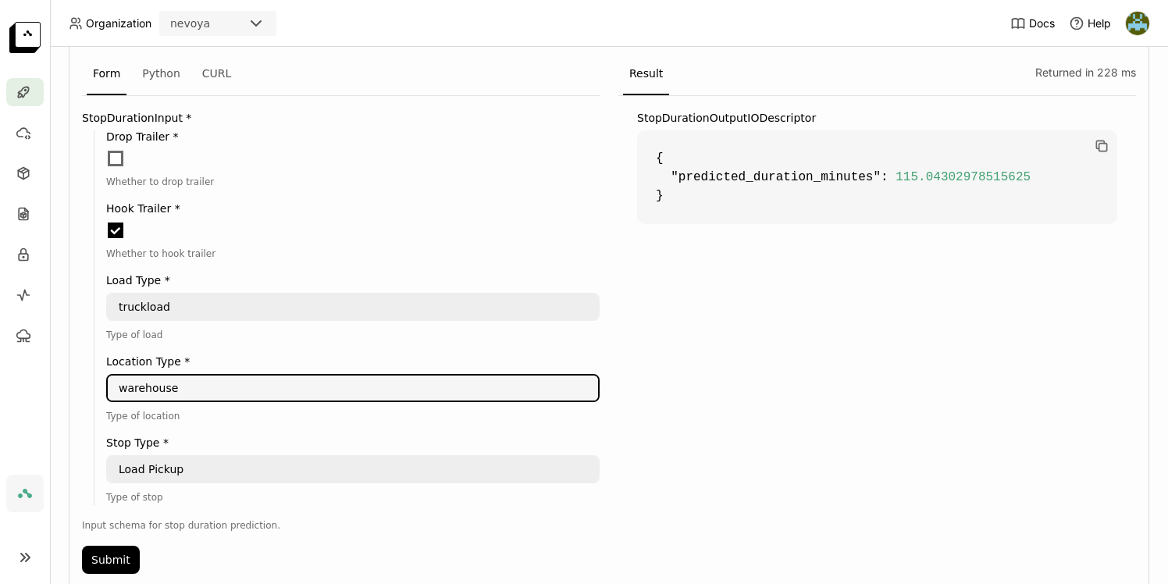
click at [266, 382] on textarea "warehouse" at bounding box center [353, 387] width 490 height 25
click at [132, 382] on textarea "warehouse" at bounding box center [353, 387] width 490 height 25
type textarea "Warehouse"
click at [105, 556] on button "Submit" at bounding box center [111, 560] width 58 height 28
